Goal: Information Seeking & Learning: Find specific page/section

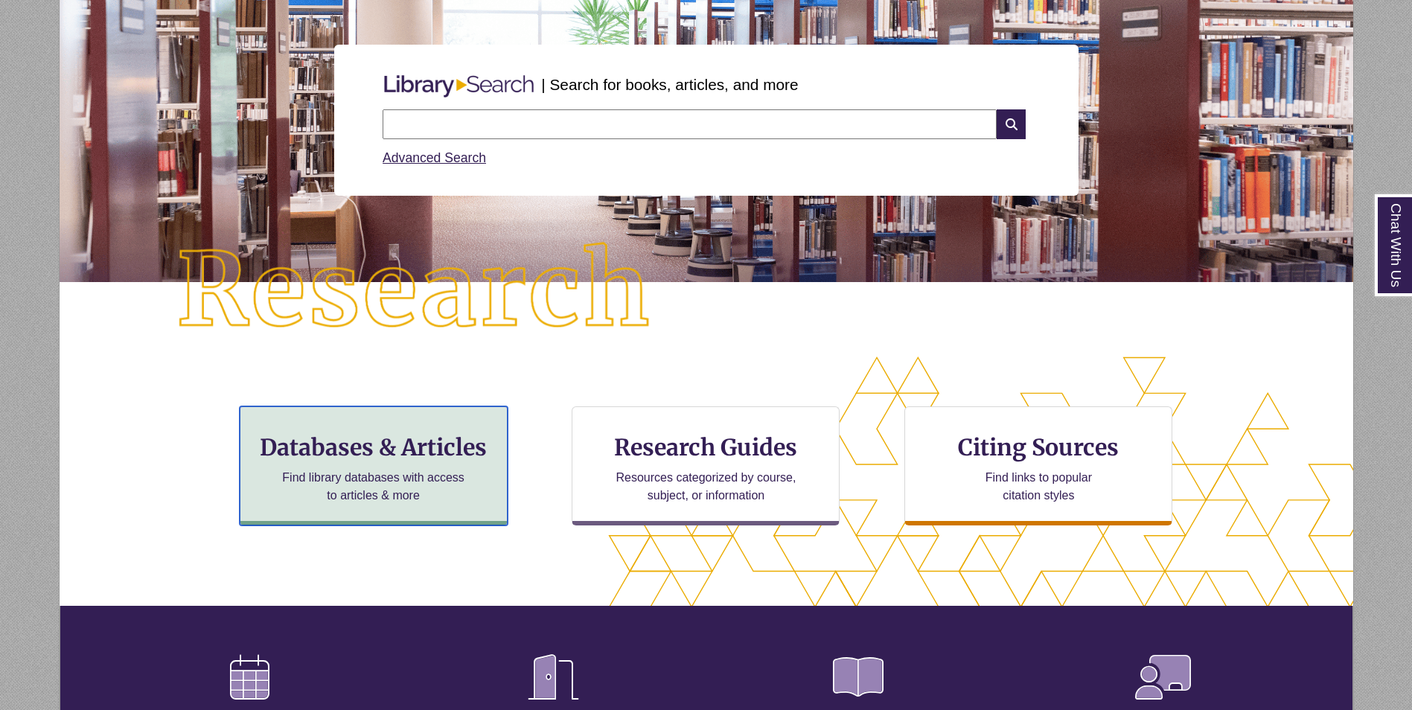
click at [386, 450] on h3 "Databases & Articles" at bounding box center [373, 447] width 243 height 28
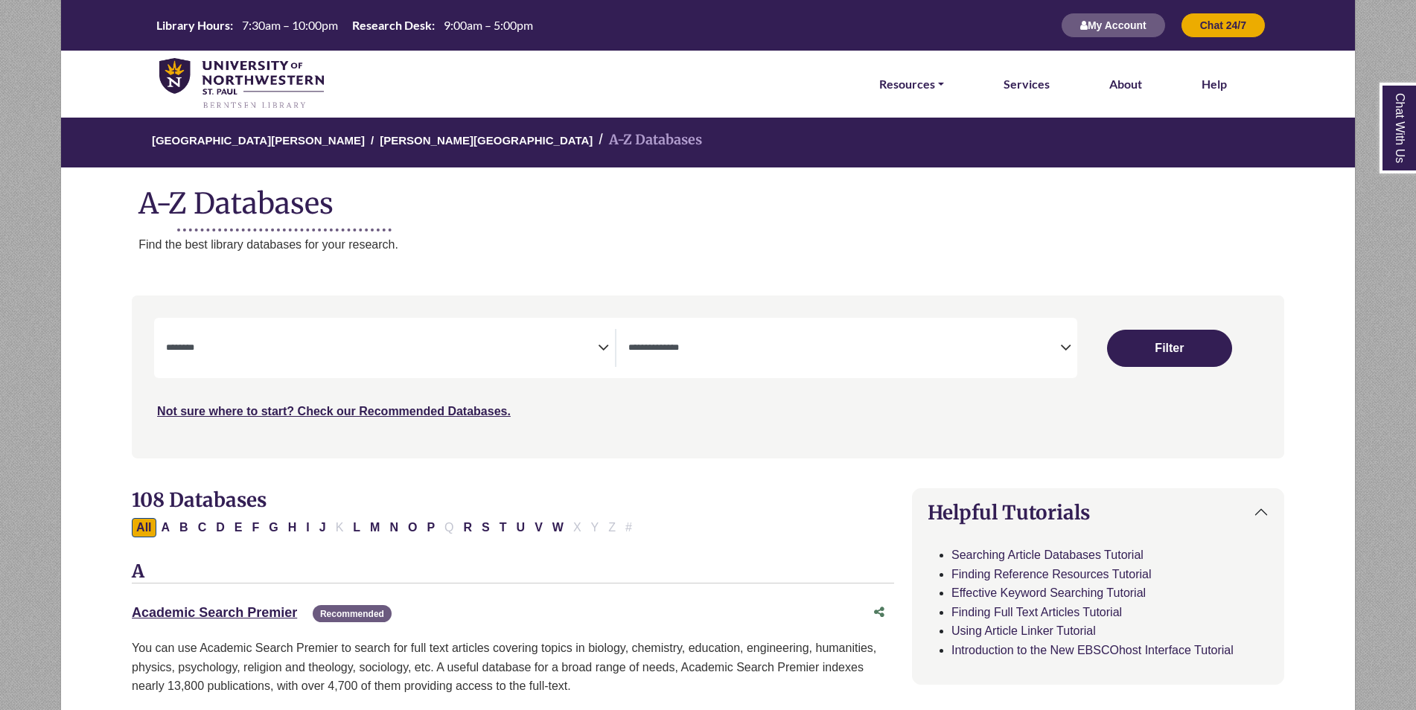
select select "Database Subject Filter"
select select "Database Types Filter"
click at [393, 527] on button "N" at bounding box center [394, 527] width 18 height 19
select select "Database Subject Filter"
select select "Database Types Filter"
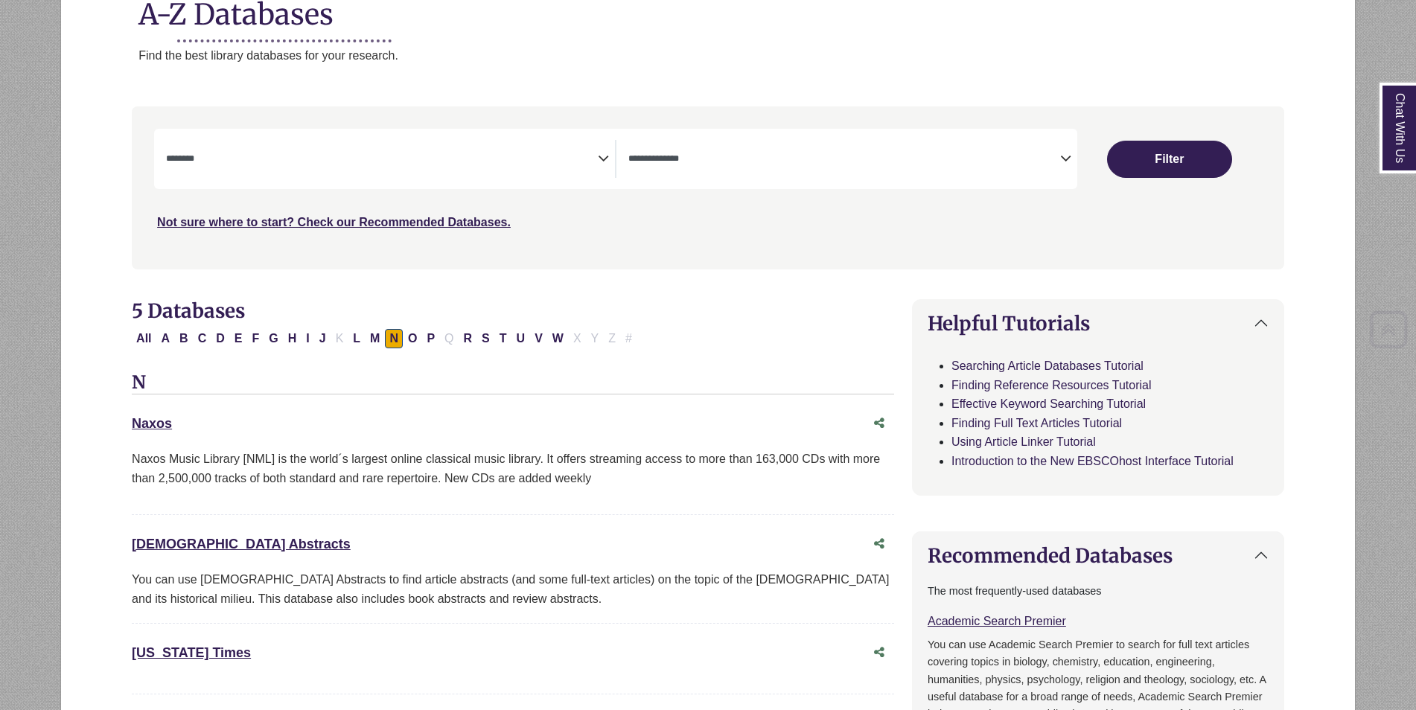
scroll to position [223, 0]
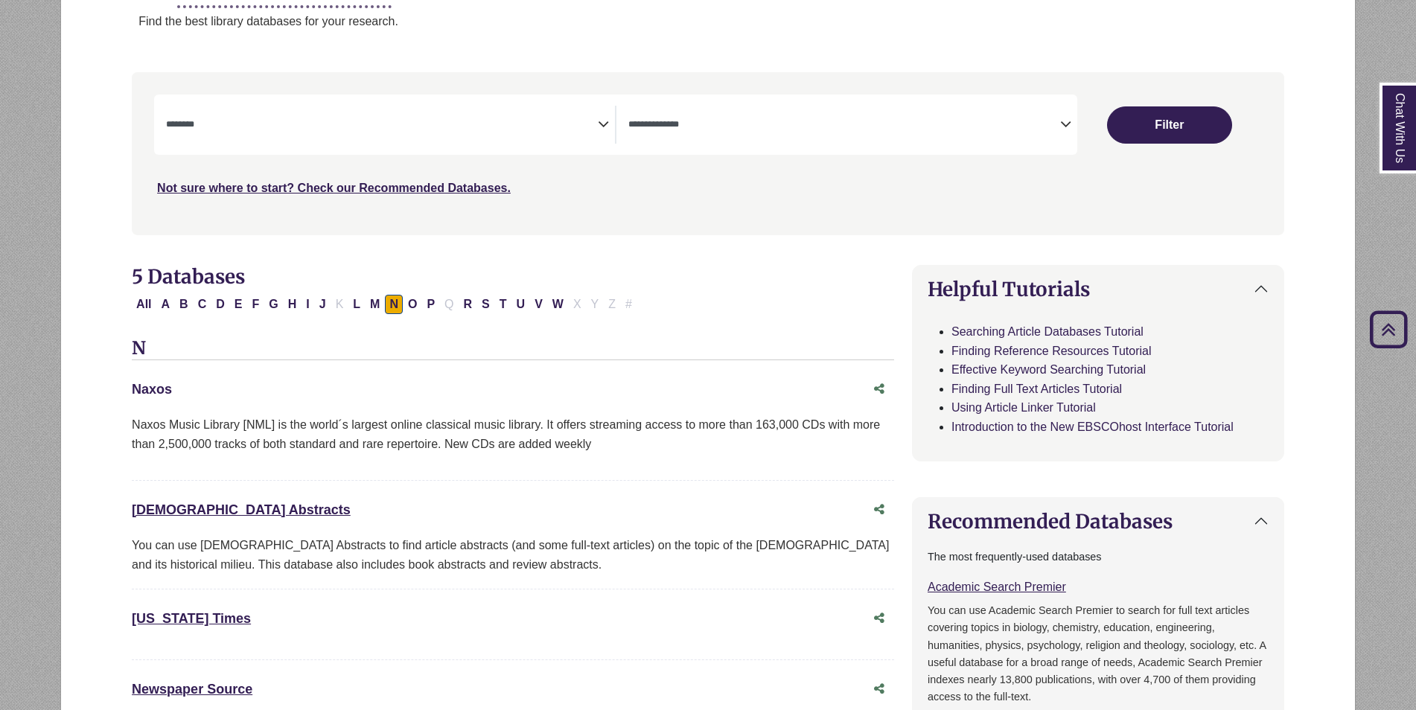
click at [141, 388] on link "Naxos This link opens in a new window" at bounding box center [152, 389] width 40 height 15
